Goal: Find contact information: Obtain details needed to contact an individual or organization

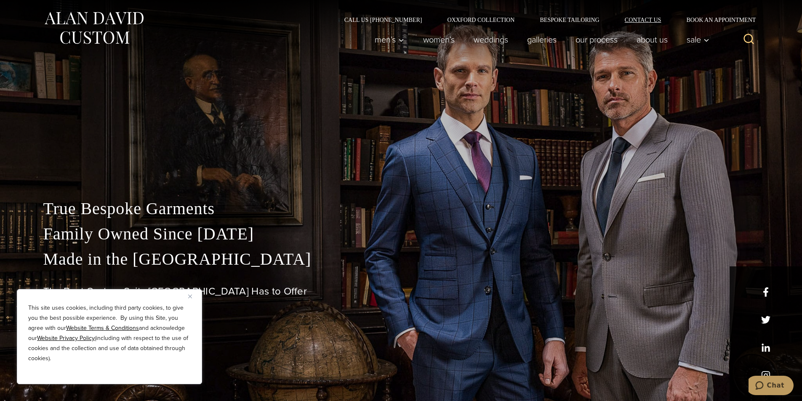
click at [648, 19] on link "Contact Us" at bounding box center [643, 20] width 62 height 6
